Goal: Information Seeking & Learning: Compare options

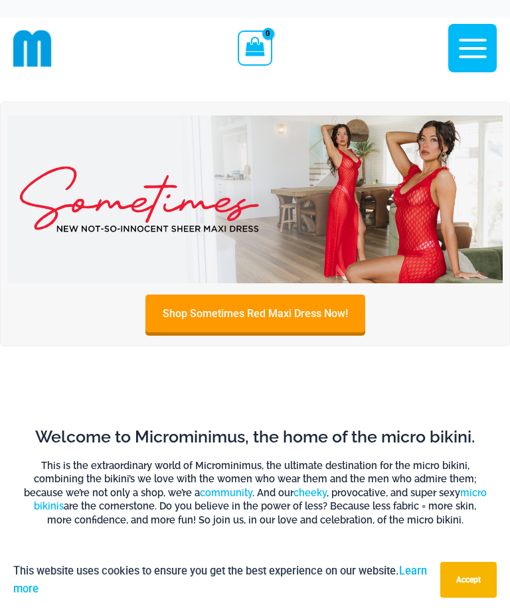
click at [353, 208] on img at bounding box center [254, 199] width 495 height 169
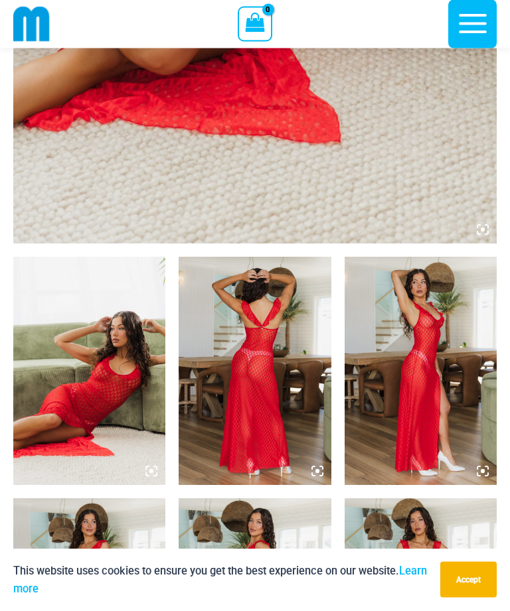
scroll to position [569, 0]
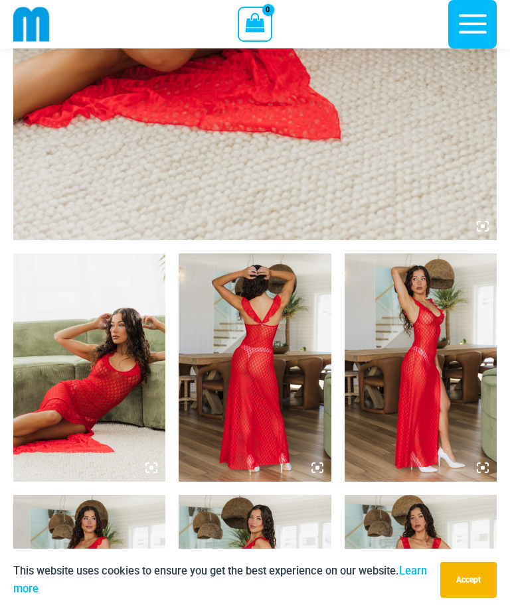
click at [117, 325] on img at bounding box center [89, 367] width 152 height 228
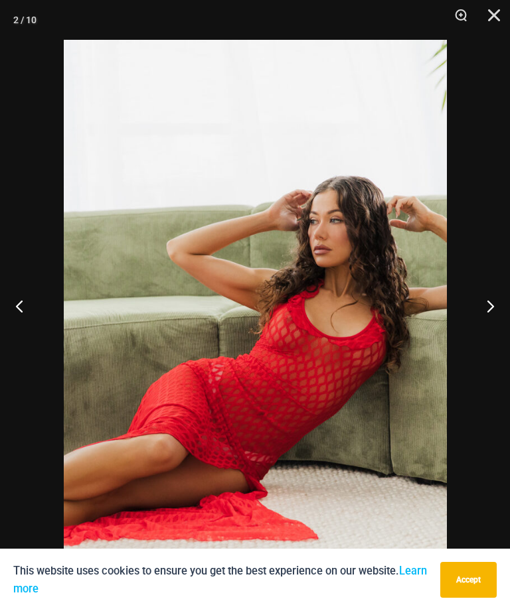
click at [494, 324] on button "Next" at bounding box center [485, 306] width 50 height 66
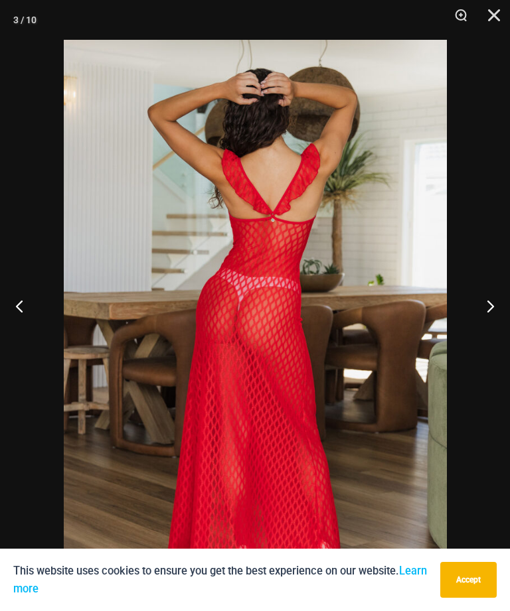
click at [494, 329] on button "Next" at bounding box center [485, 306] width 50 height 66
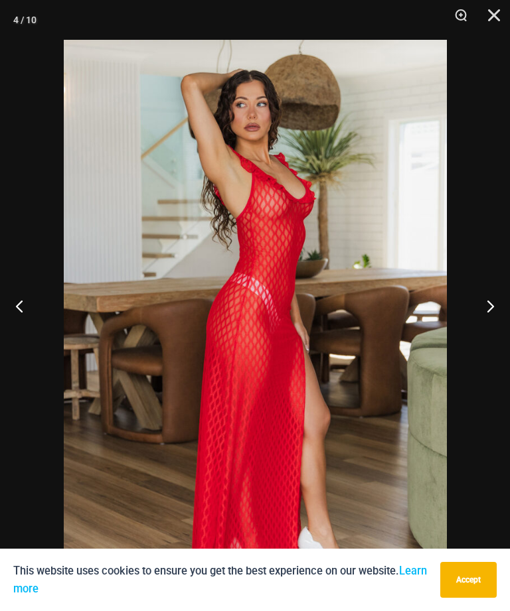
click at [490, 330] on button "Next" at bounding box center [485, 306] width 50 height 66
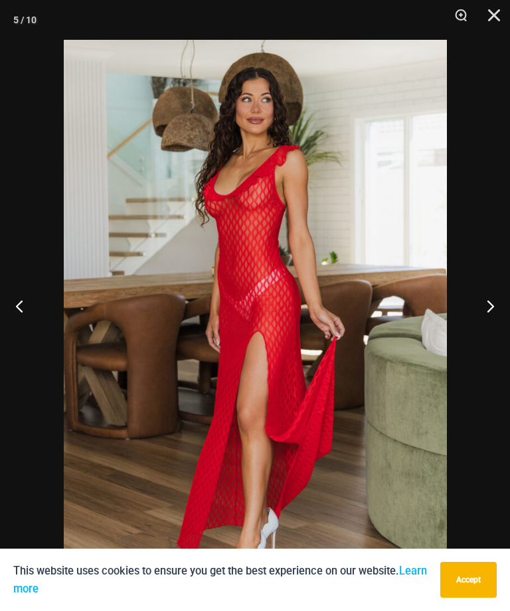
click at [492, 328] on button "Next" at bounding box center [485, 306] width 50 height 66
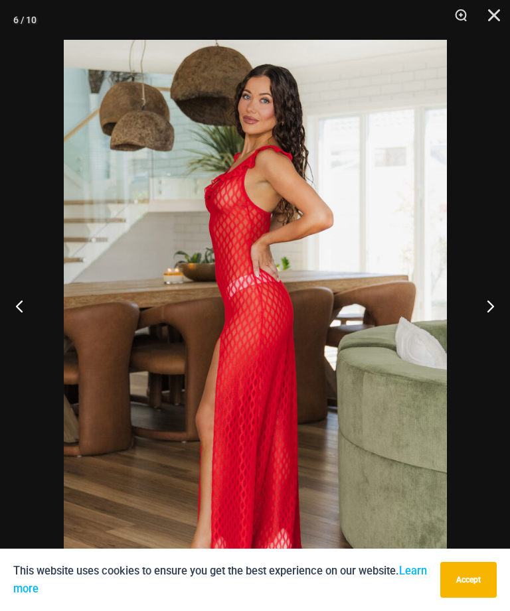
click at [500, 326] on button "Next" at bounding box center [485, 306] width 50 height 66
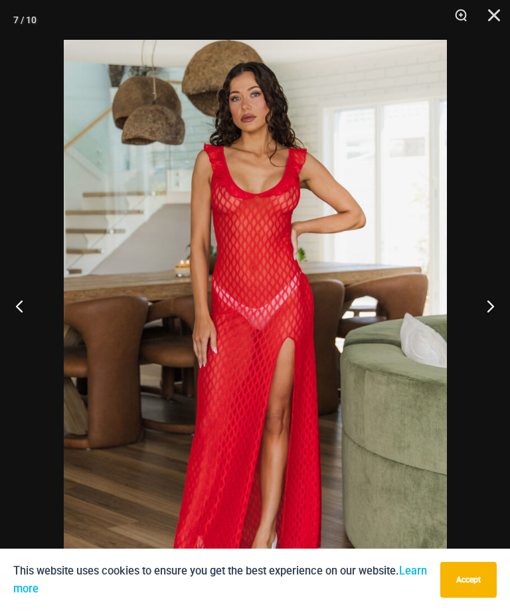
click at [501, 324] on button "Next" at bounding box center [485, 306] width 50 height 66
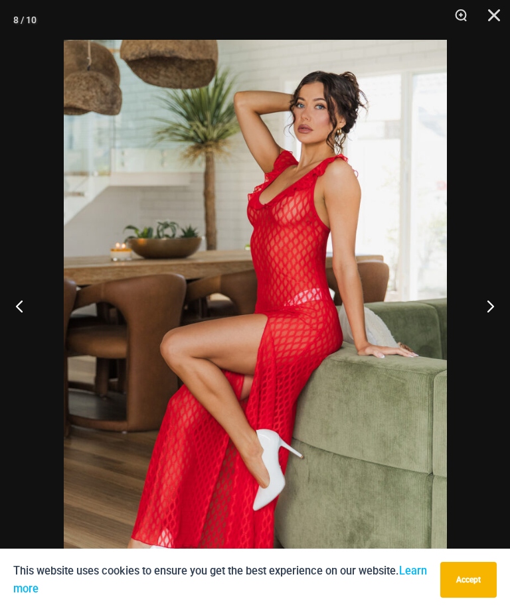
click at [495, 329] on button "Next" at bounding box center [485, 306] width 50 height 66
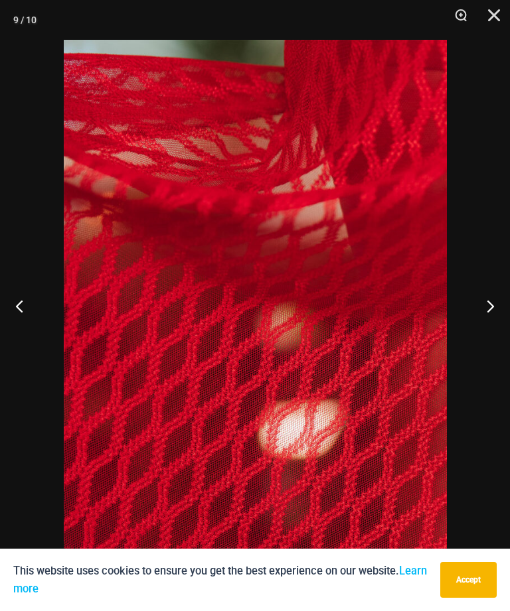
click at [495, 325] on button "Next" at bounding box center [485, 306] width 50 height 66
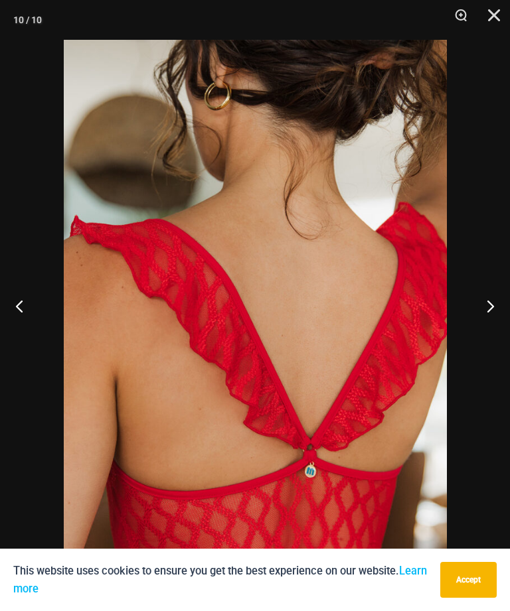
click at [497, 326] on button "Next" at bounding box center [485, 306] width 50 height 66
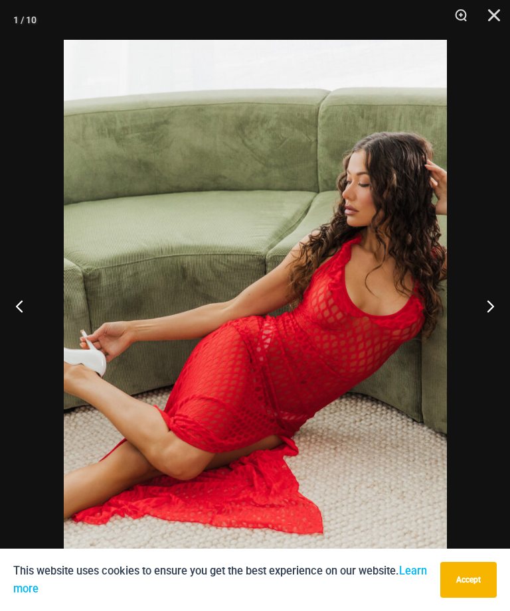
click at [500, 324] on button "Next" at bounding box center [485, 306] width 50 height 66
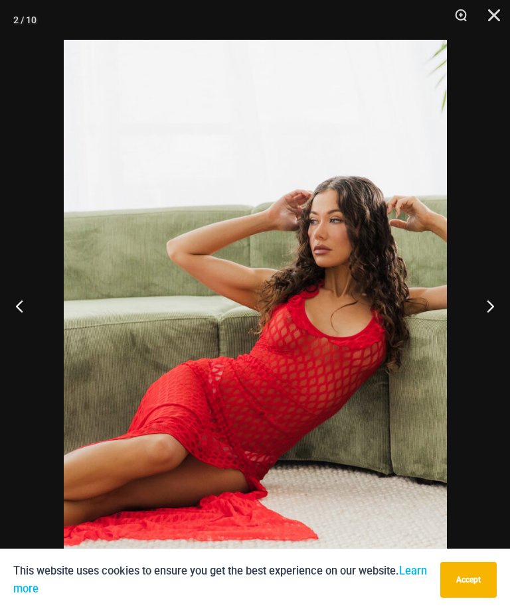
click at [502, 321] on button "Next" at bounding box center [485, 306] width 50 height 66
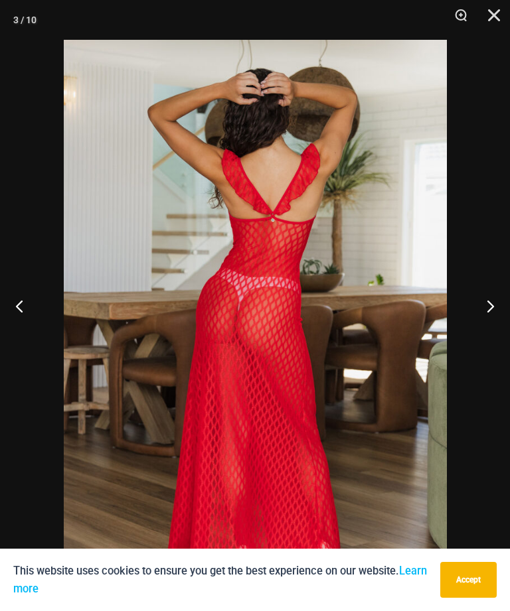
click at [504, 321] on button "Next" at bounding box center [485, 306] width 50 height 66
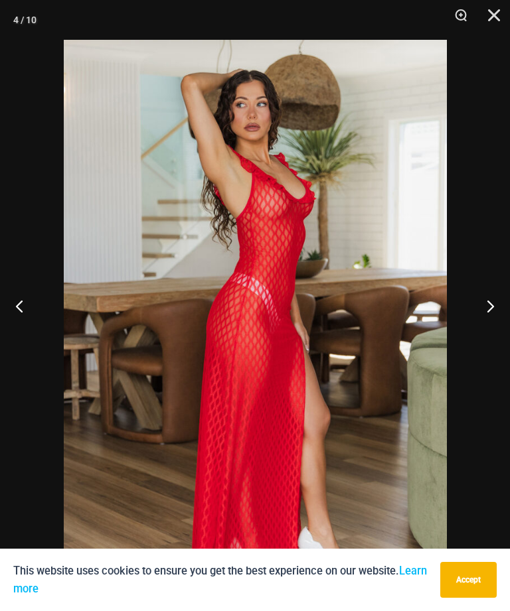
click at [504, 19] on button "Close" at bounding box center [488, 20] width 33 height 40
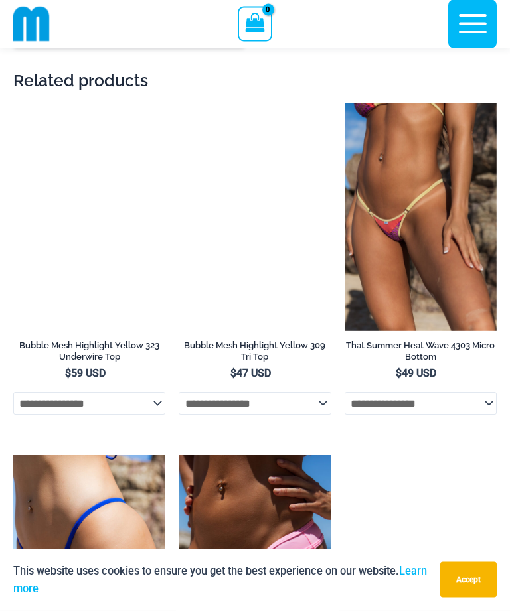
scroll to position [2469, 0]
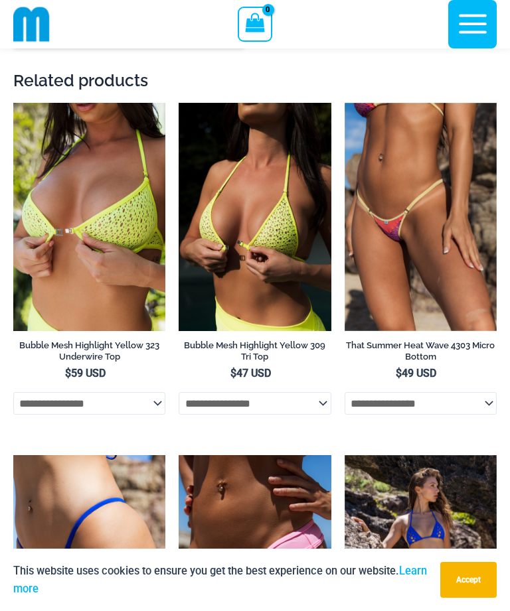
click at [344, 103] on img at bounding box center [344, 103] width 0 height 0
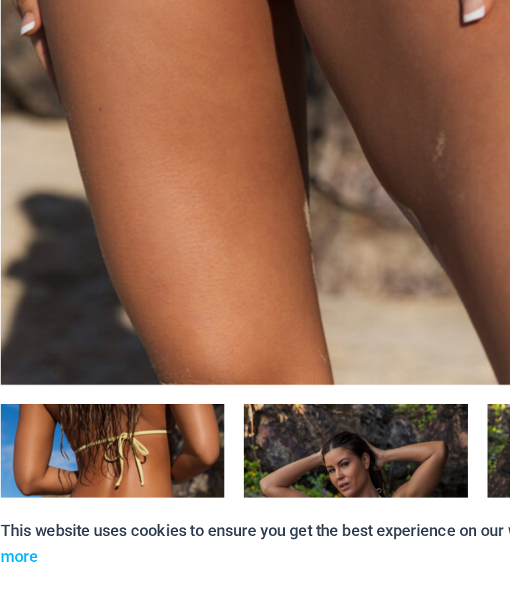
scroll to position [384, 0]
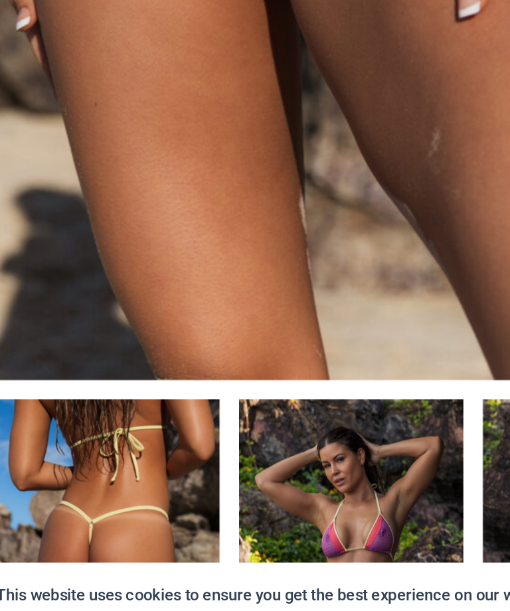
click at [89, 438] on img at bounding box center [89, 552] width 152 height 228
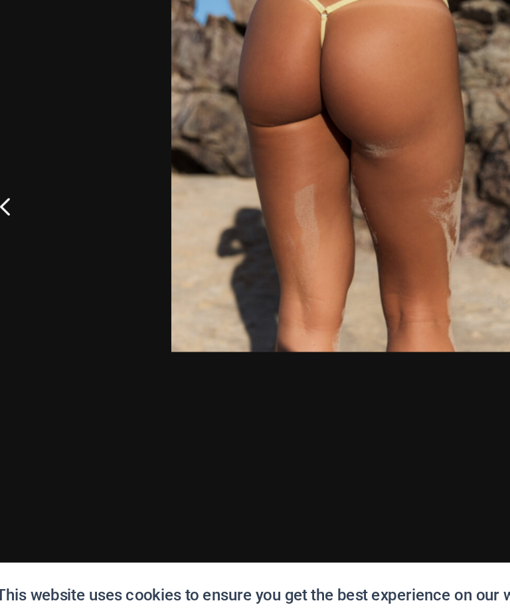
click at [13, 273] on button "Previous" at bounding box center [25, 306] width 50 height 66
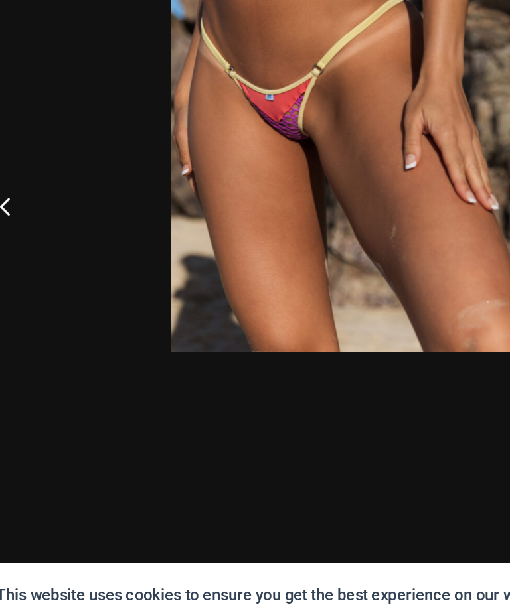
click at [12, 273] on button "Previous" at bounding box center [25, 306] width 50 height 66
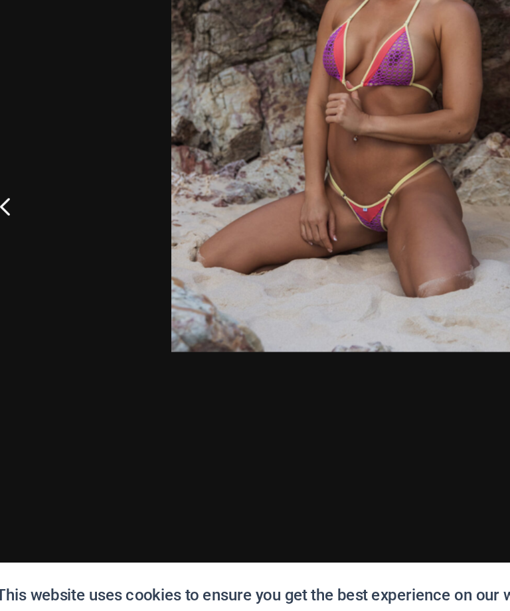
click at [7, 273] on button "Previous" at bounding box center [25, 306] width 50 height 66
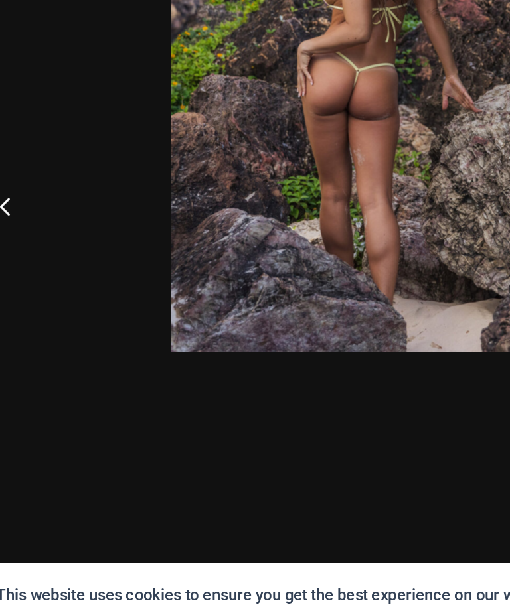
click at [8, 273] on button "Previous" at bounding box center [25, 306] width 50 height 66
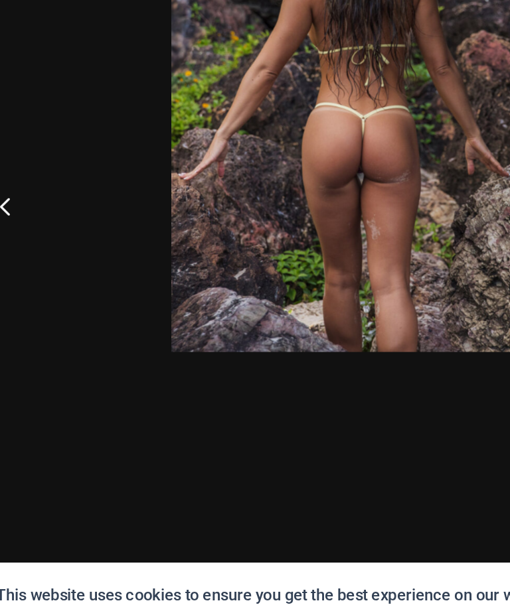
click at [5, 273] on button "Previous" at bounding box center [25, 306] width 50 height 66
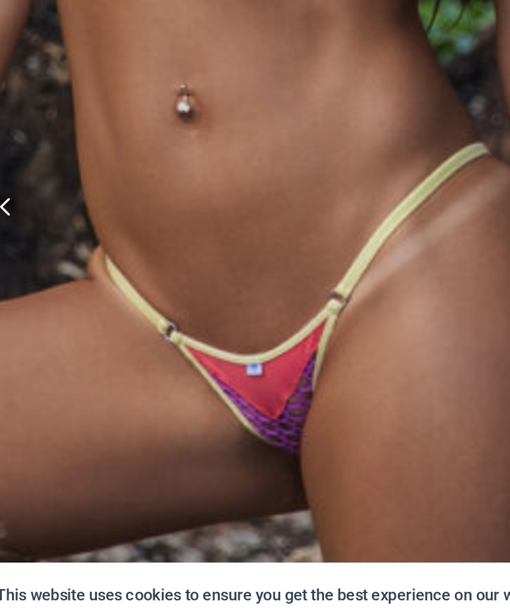
click at [6, 273] on button "Previous" at bounding box center [25, 306] width 50 height 66
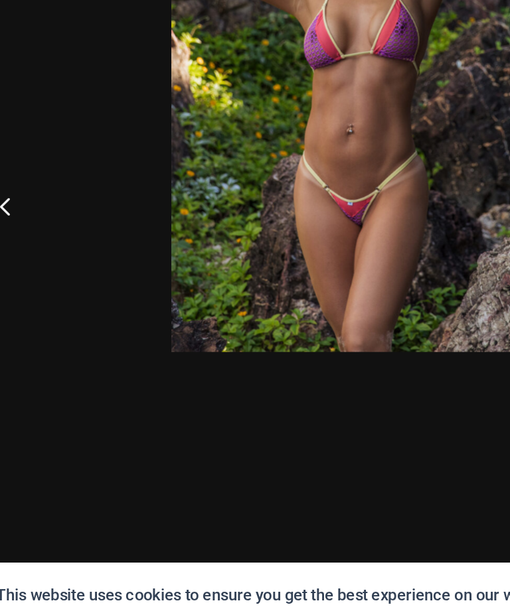
click at [5, 273] on button "Previous" at bounding box center [25, 306] width 50 height 66
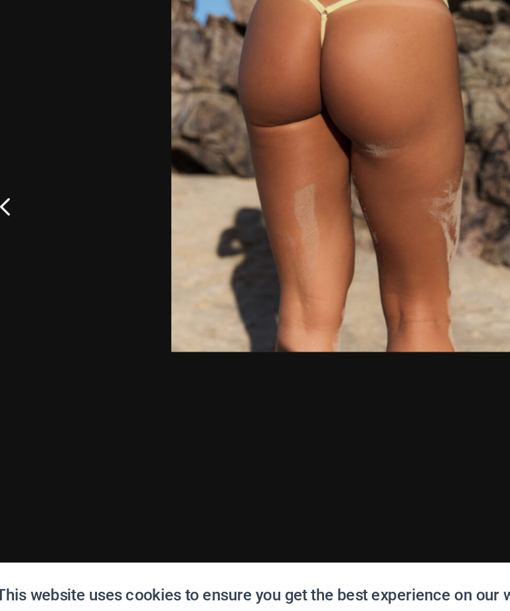
click at [5, 273] on button "Previous" at bounding box center [25, 306] width 50 height 66
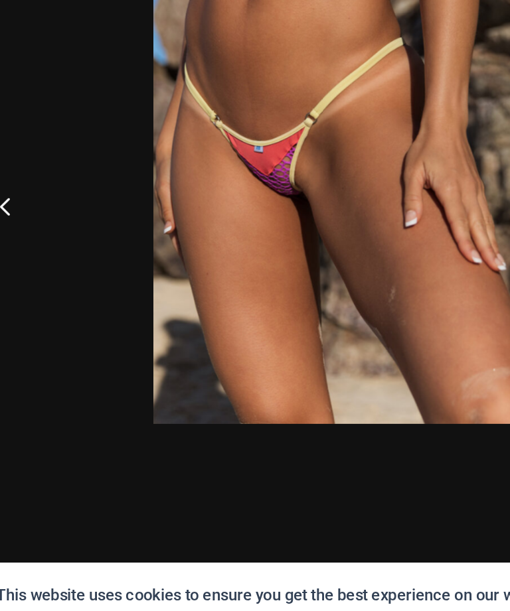
click at [287, 190] on img at bounding box center [251, 257] width 263 height 395
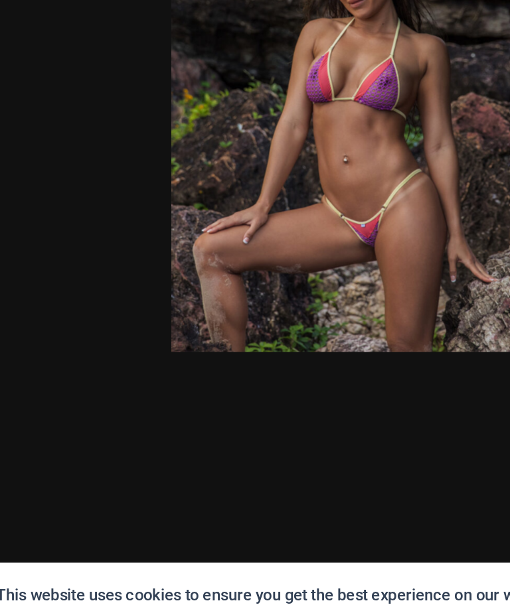
click at [305, 211] on img at bounding box center [255, 223] width 244 height 366
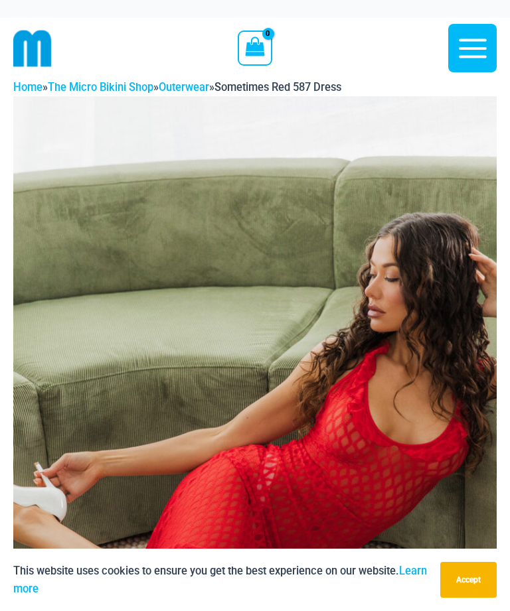
click at [467, 46] on icon "button" at bounding box center [472, 48] width 33 height 33
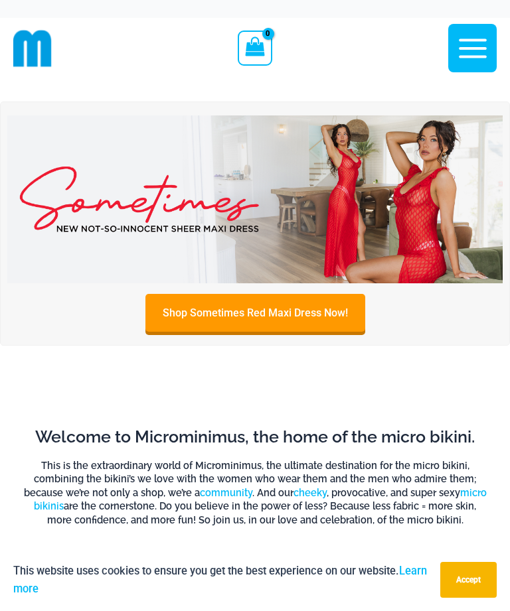
click at [468, 54] on icon "button" at bounding box center [472, 48] width 33 height 33
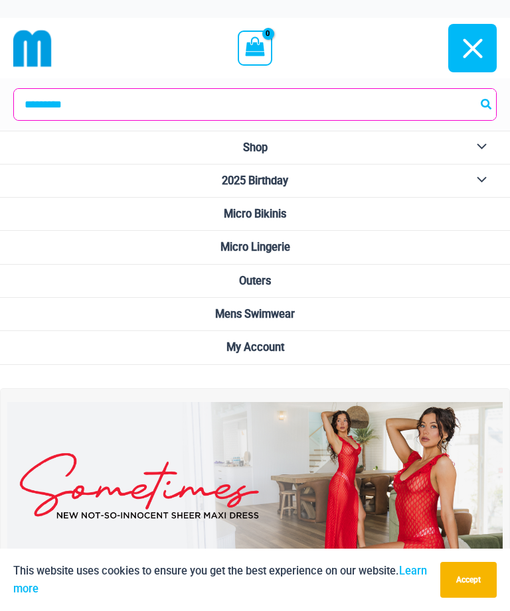
click at [281, 245] on span "Micro Lingerie" at bounding box center [255, 247] width 70 height 13
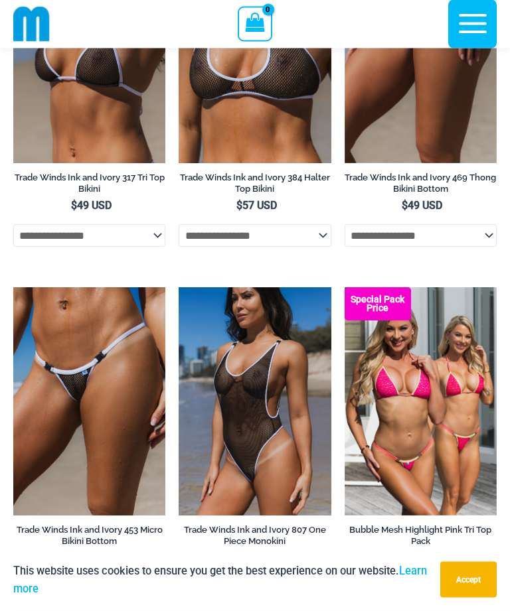
scroll to position [928, 0]
click at [13, 287] on img at bounding box center [13, 287] width 0 height 0
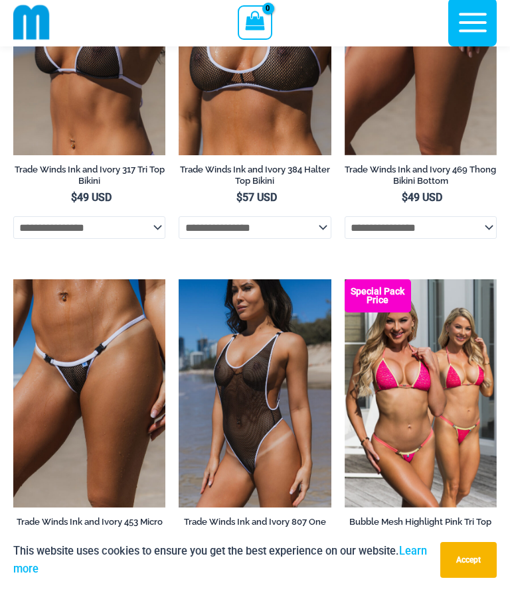
scroll to position [971, 0]
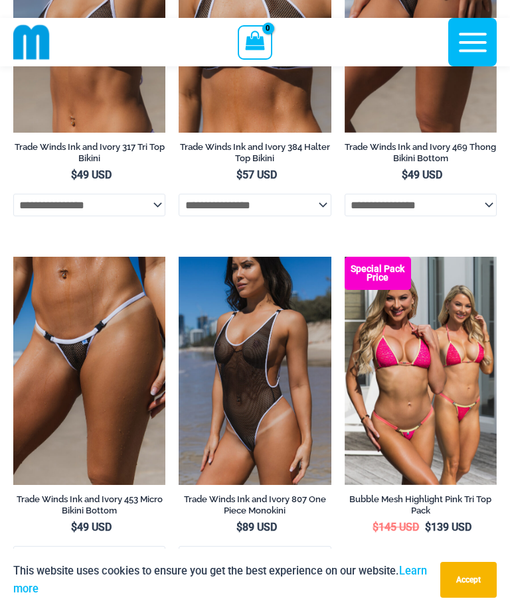
click at [179, 257] on img at bounding box center [179, 257] width 0 height 0
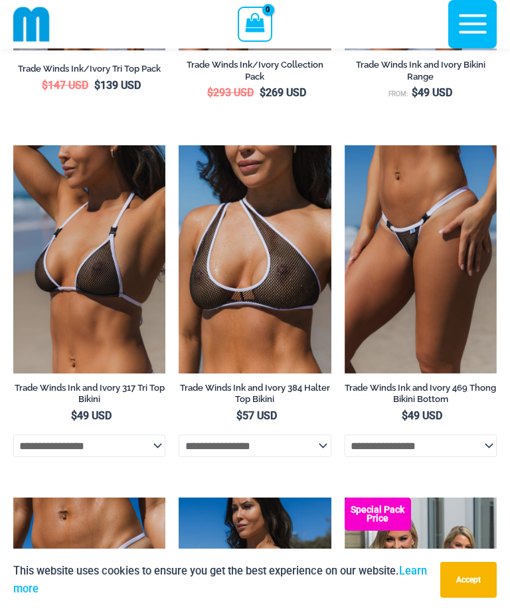
scroll to position [717, 0]
click at [344, 146] on img at bounding box center [344, 146] width 0 height 0
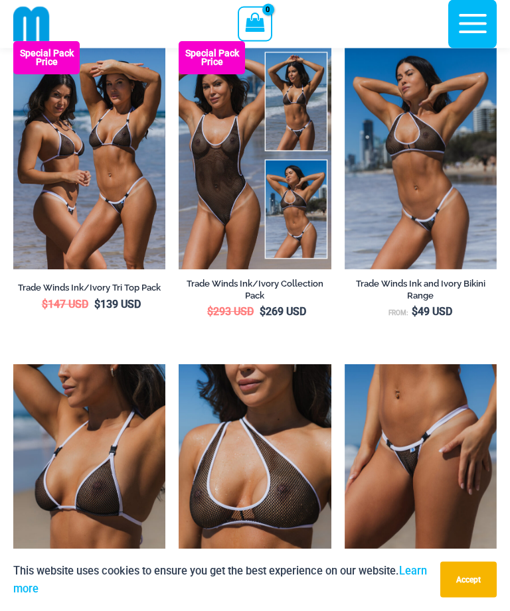
scroll to position [499, 0]
click at [179, 41] on img at bounding box center [179, 41] width 0 height 0
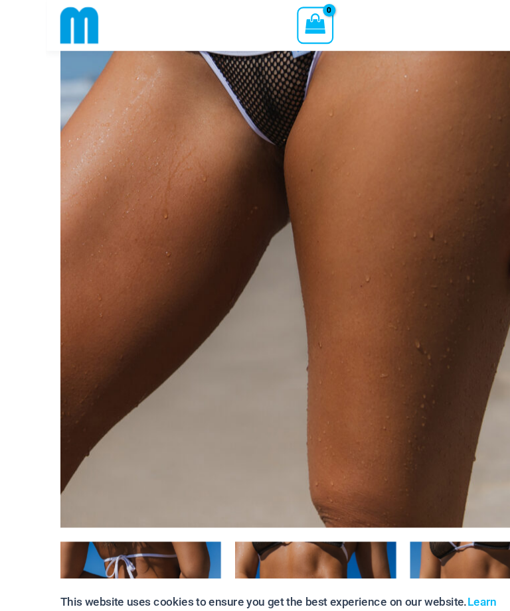
scroll to position [299, 0]
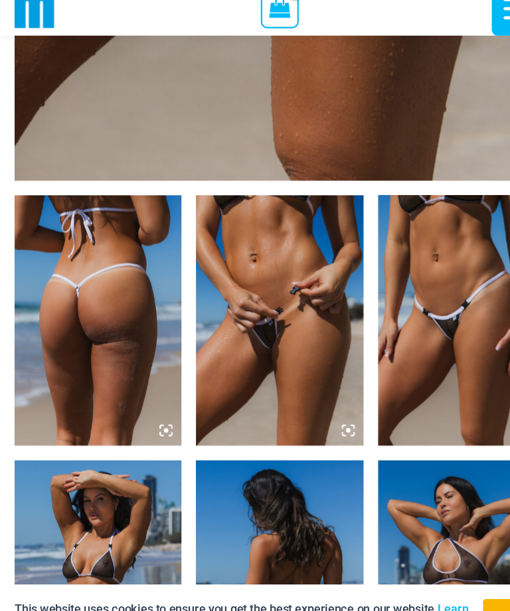
click at [257, 313] on img at bounding box center [255, 308] width 152 height 228
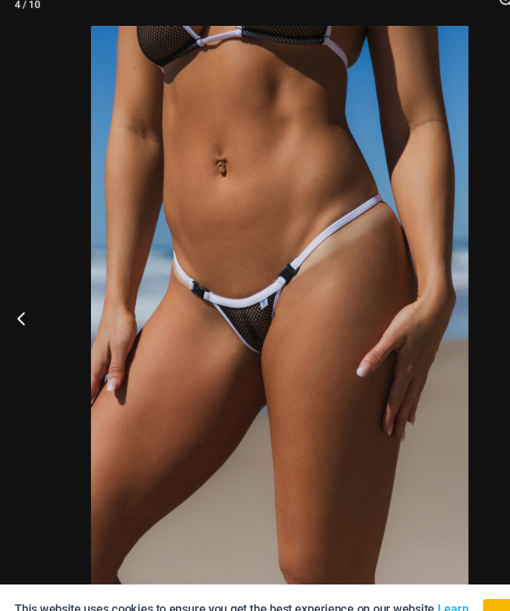
click at [388, 352] on div "4 / 10" at bounding box center [255, 305] width 510 height 611
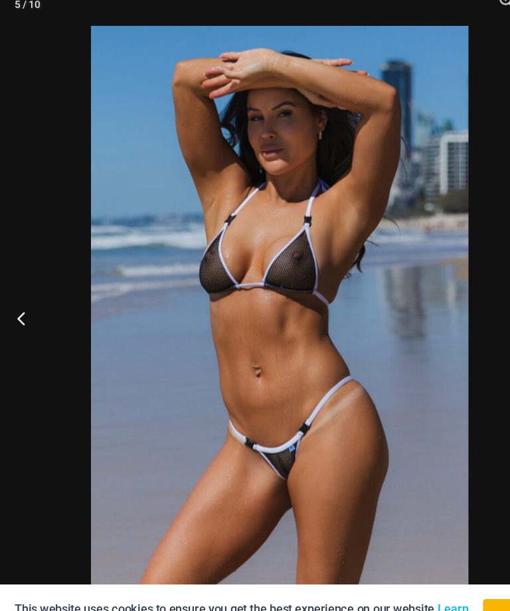
click at [413, 360] on div "5 / 10" at bounding box center [255, 305] width 510 height 611
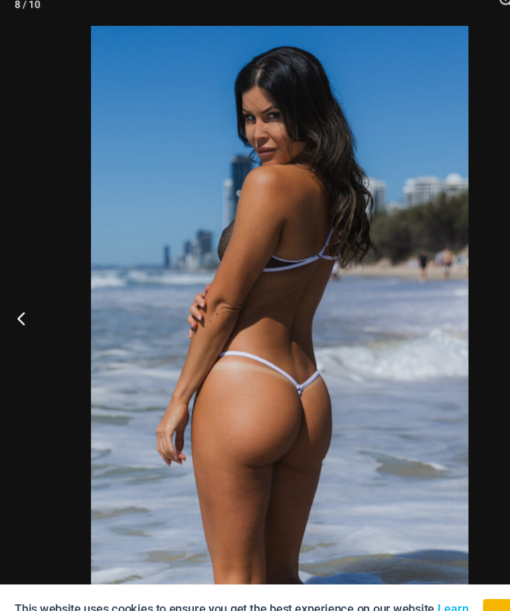
click at [428, 324] on div "8 / 10" at bounding box center [255, 305] width 510 height 611
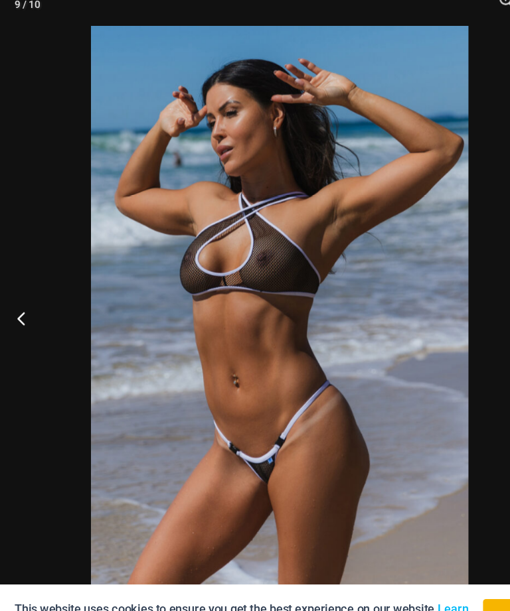
click at [435, 331] on div at bounding box center [255, 305] width 510 height 611
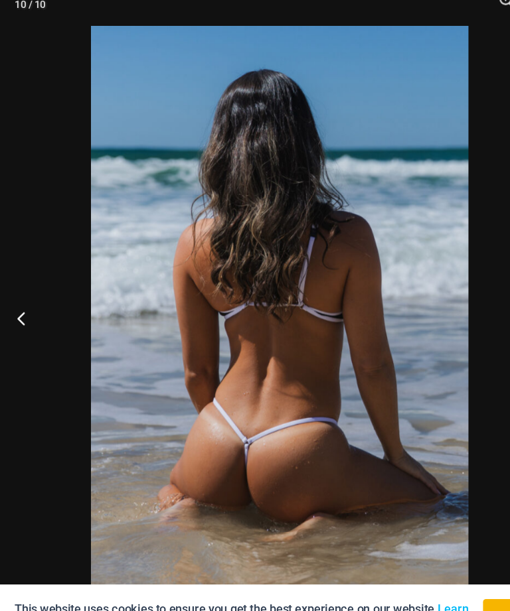
click at [449, 307] on div "10 / 10" at bounding box center [255, 305] width 510 height 611
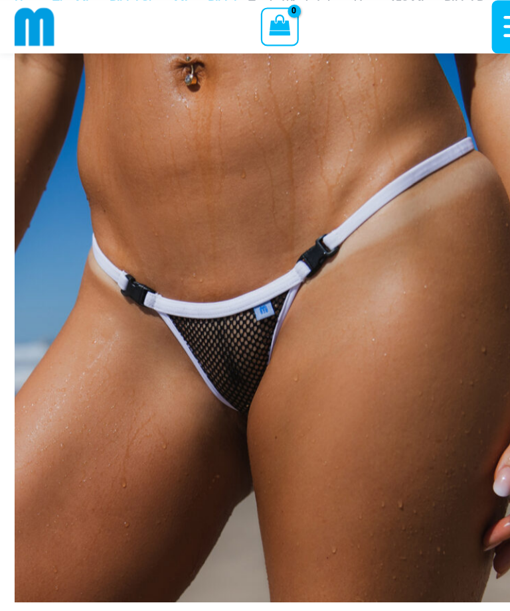
scroll to position [50, 0]
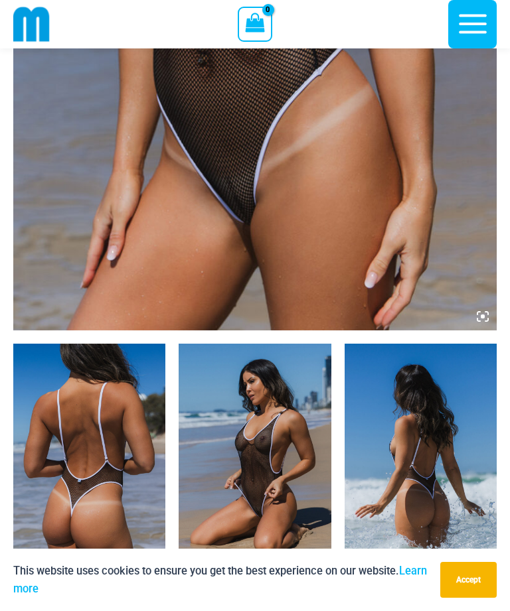
scroll to position [522, 0]
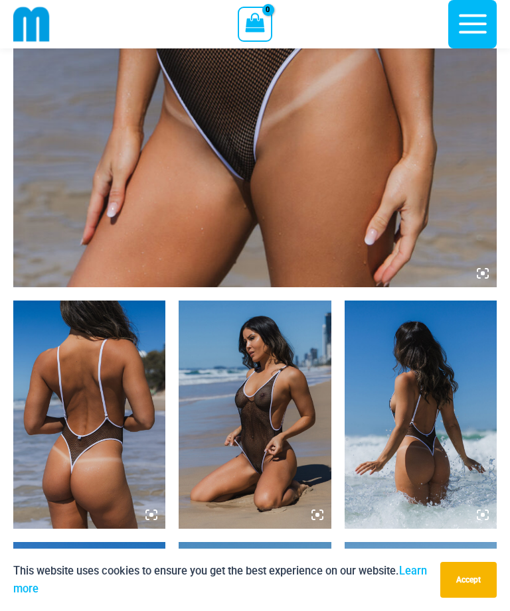
click at [111, 407] on img at bounding box center [89, 415] width 152 height 228
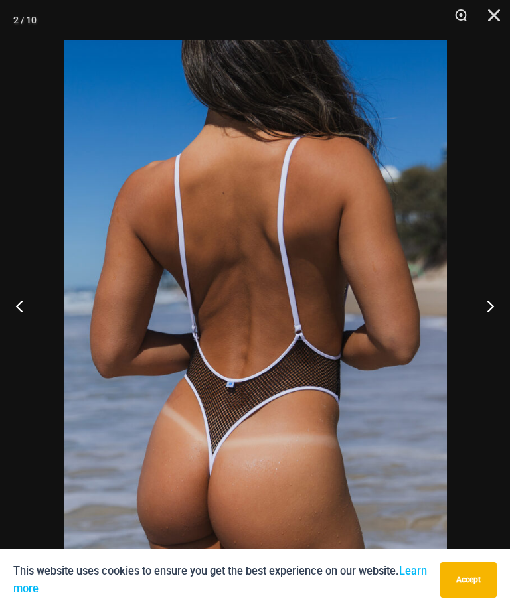
click at [490, 326] on button "Next" at bounding box center [485, 306] width 50 height 66
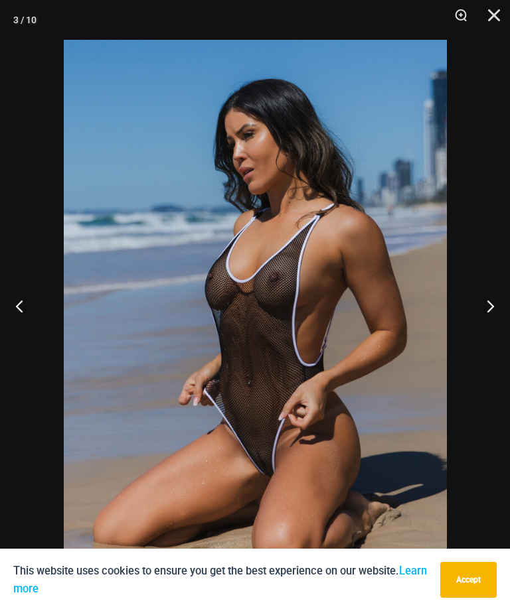
click at [486, 335] on button "Next" at bounding box center [485, 306] width 50 height 66
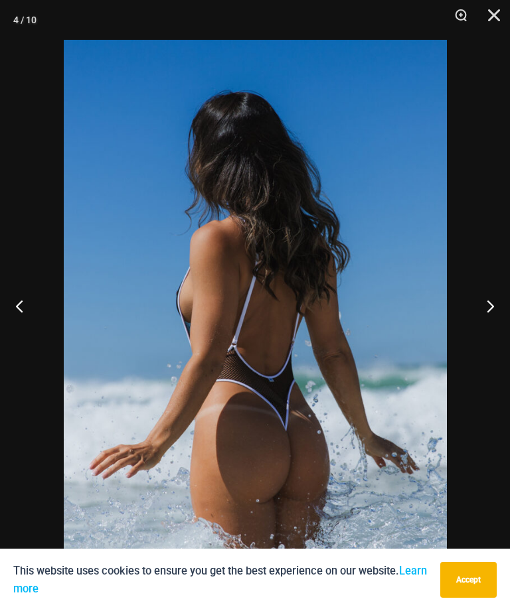
click at [492, 326] on button "Next" at bounding box center [485, 306] width 50 height 66
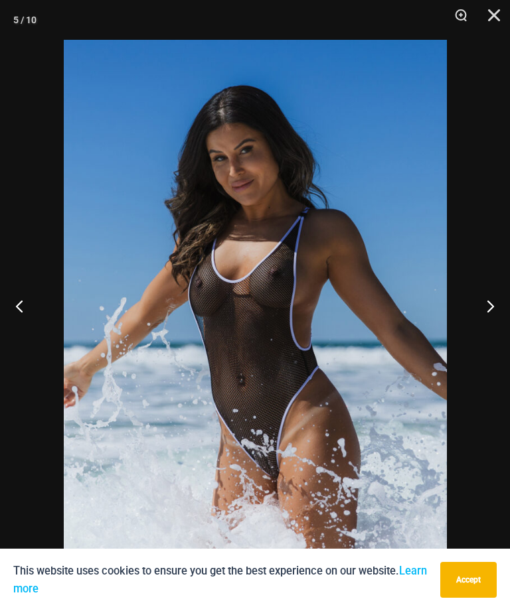
click at [491, 332] on button "Next" at bounding box center [485, 306] width 50 height 66
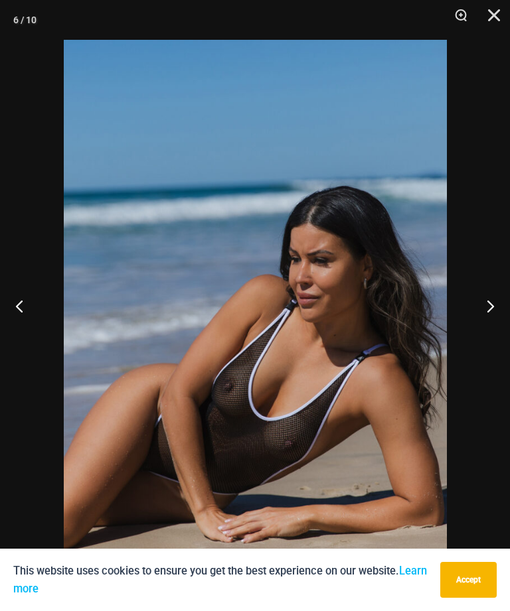
click at [488, 332] on button "Next" at bounding box center [485, 306] width 50 height 66
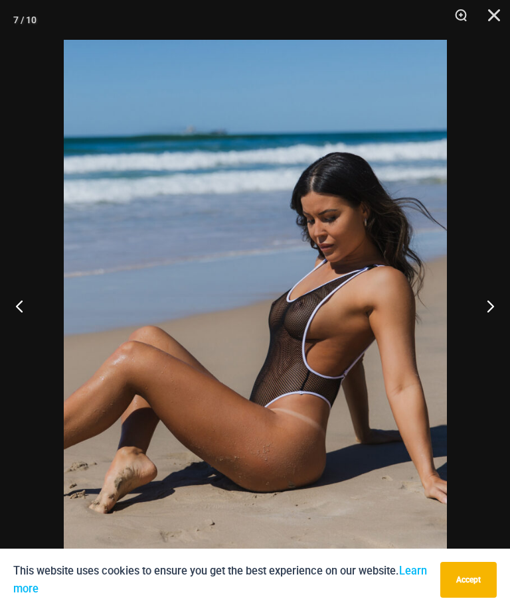
click at [490, 333] on button "Next" at bounding box center [485, 306] width 50 height 66
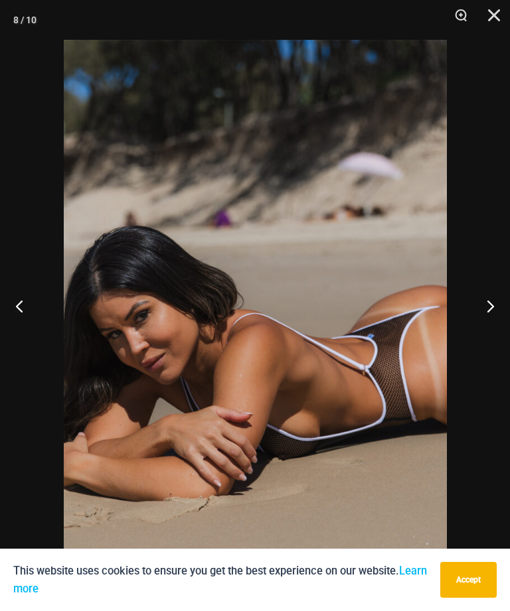
click at [490, 334] on button "Next" at bounding box center [485, 306] width 50 height 66
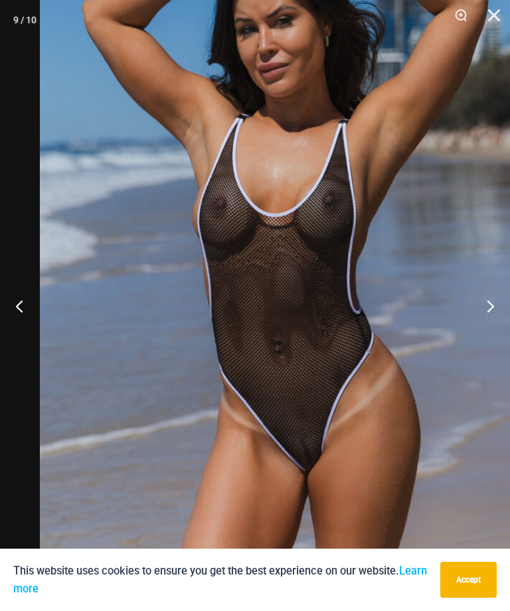
click at [502, 334] on button "Next" at bounding box center [485, 306] width 50 height 66
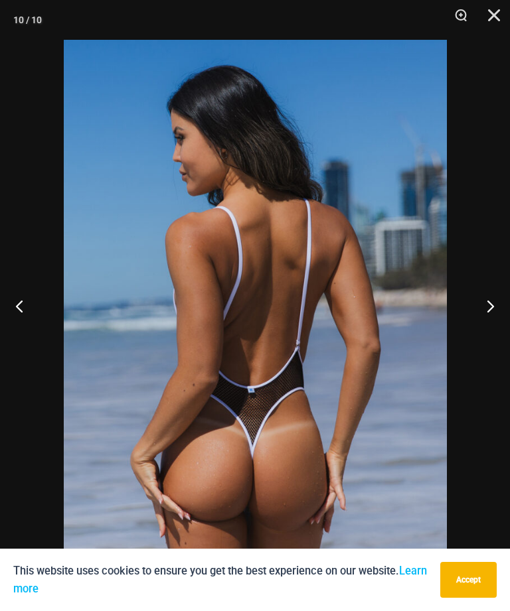
click at [490, 339] on button "Next" at bounding box center [485, 306] width 50 height 66
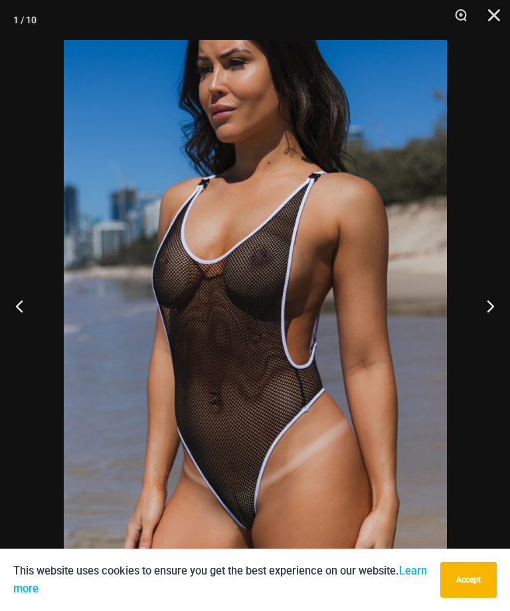
click at [494, 17] on button "Close" at bounding box center [488, 20] width 33 height 40
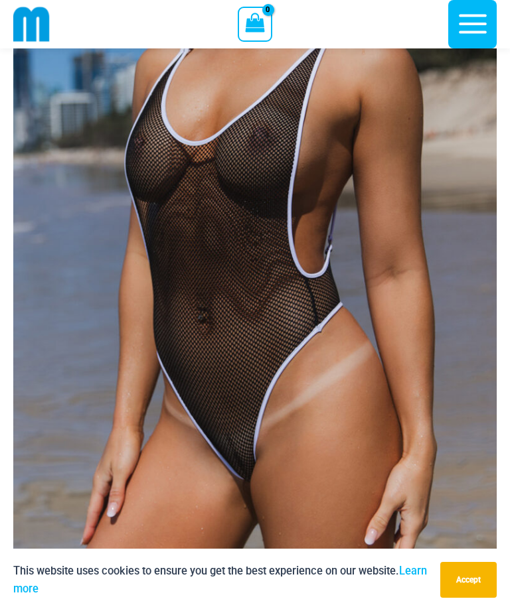
scroll to position [160, 0]
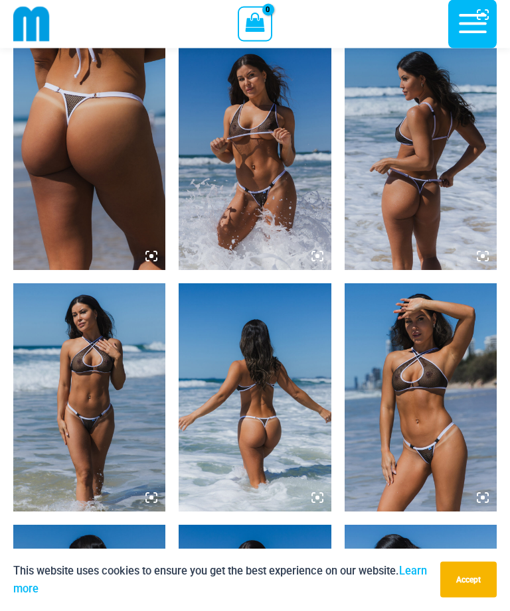
click at [263, 175] on img at bounding box center [255, 156] width 152 height 228
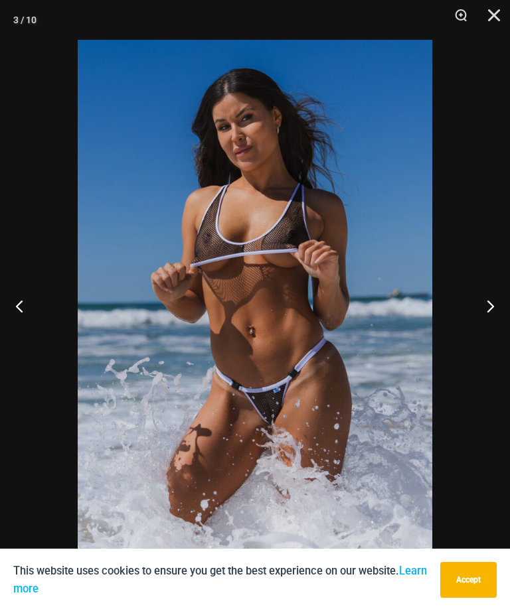
click at [496, 307] on button "Next" at bounding box center [485, 306] width 50 height 66
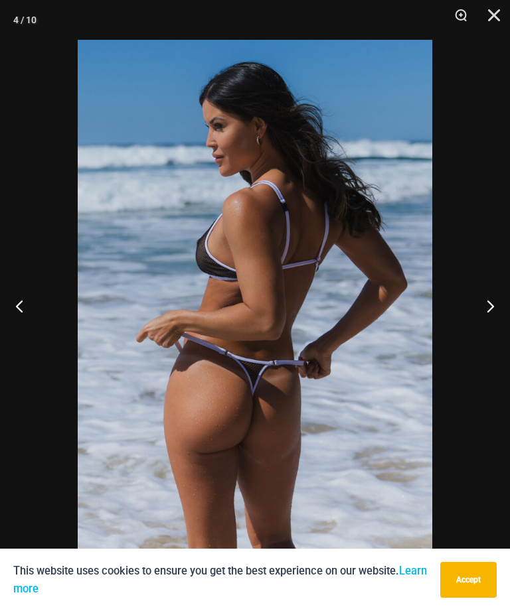
click at [494, 304] on button "Next" at bounding box center [485, 306] width 50 height 66
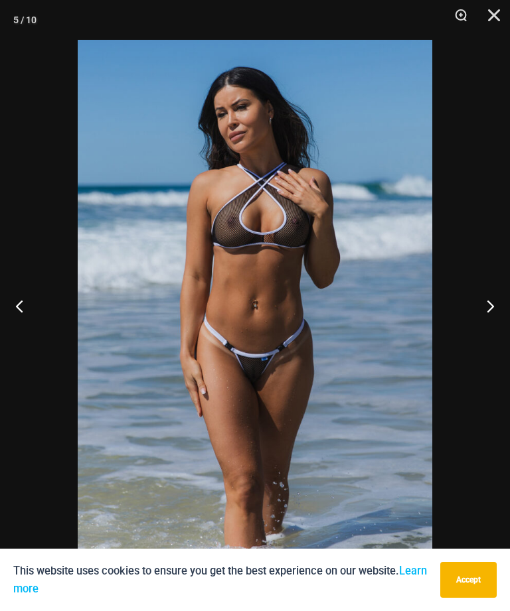
click at [496, 301] on button "Next" at bounding box center [485, 306] width 50 height 66
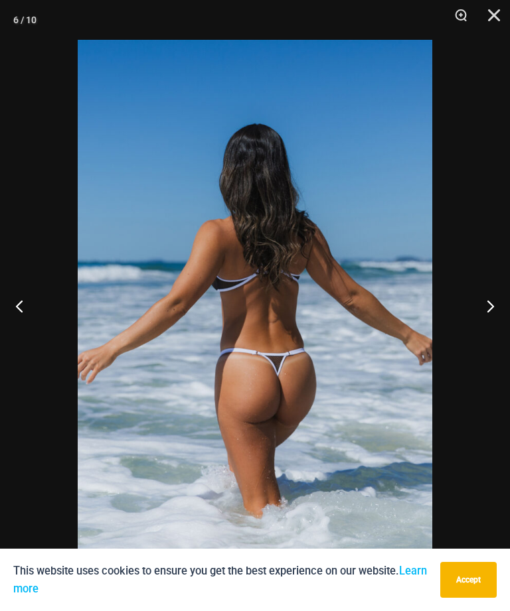
click at [501, 299] on button "Next" at bounding box center [485, 306] width 50 height 66
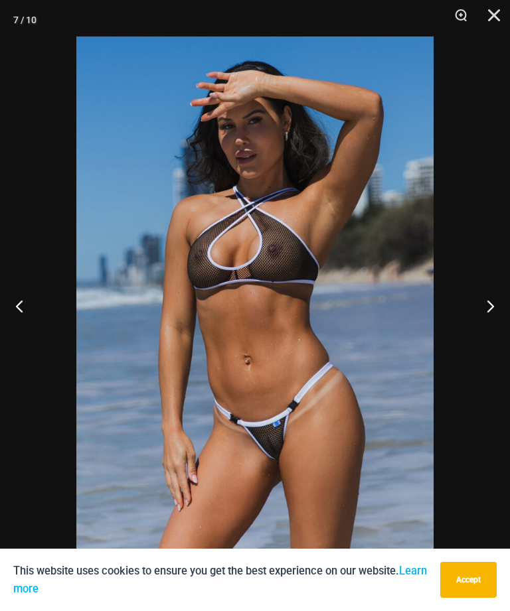
click at [503, 299] on button "Next" at bounding box center [485, 306] width 50 height 66
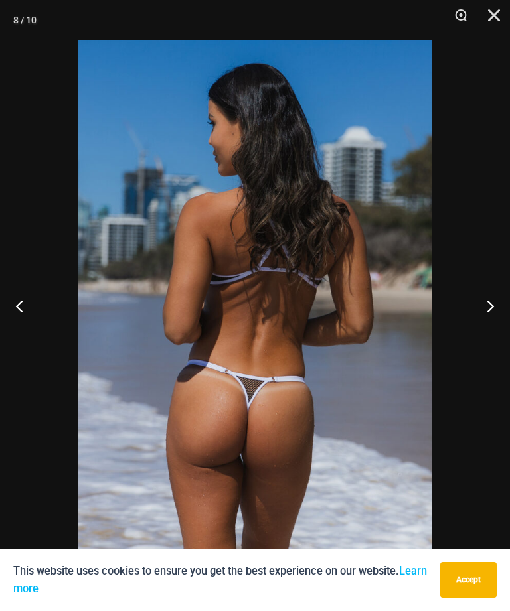
click at [502, 304] on button "Next" at bounding box center [485, 306] width 50 height 66
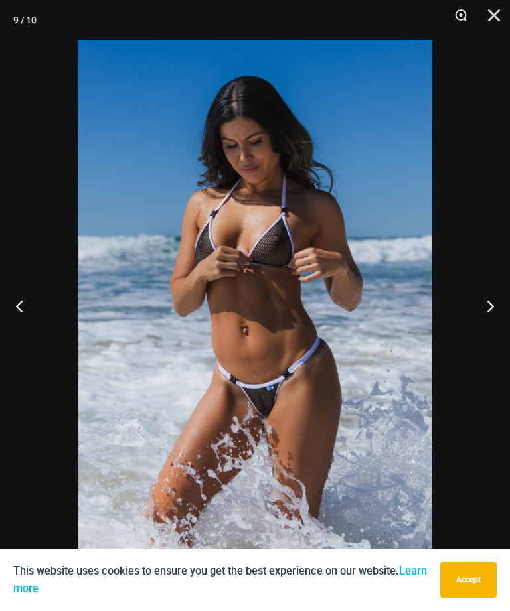
click at [506, 299] on button "Next" at bounding box center [485, 306] width 50 height 66
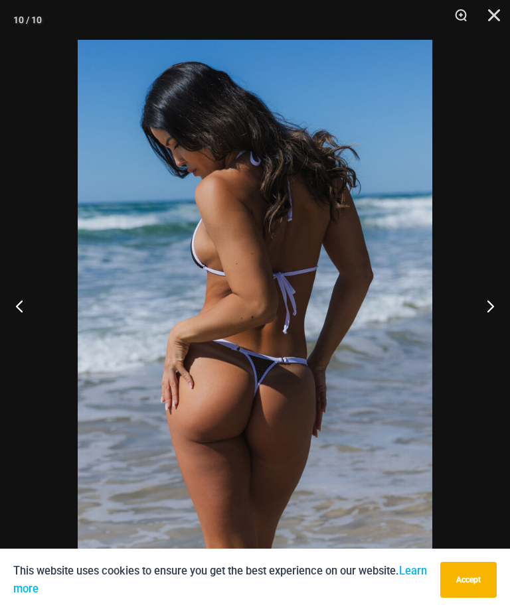
click at [494, 17] on button "Close" at bounding box center [488, 20] width 33 height 40
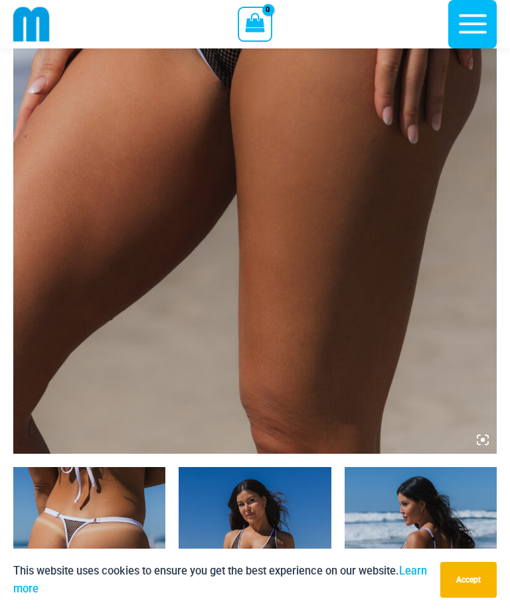
scroll to position [307, 0]
